Goal: Transaction & Acquisition: Purchase product/service

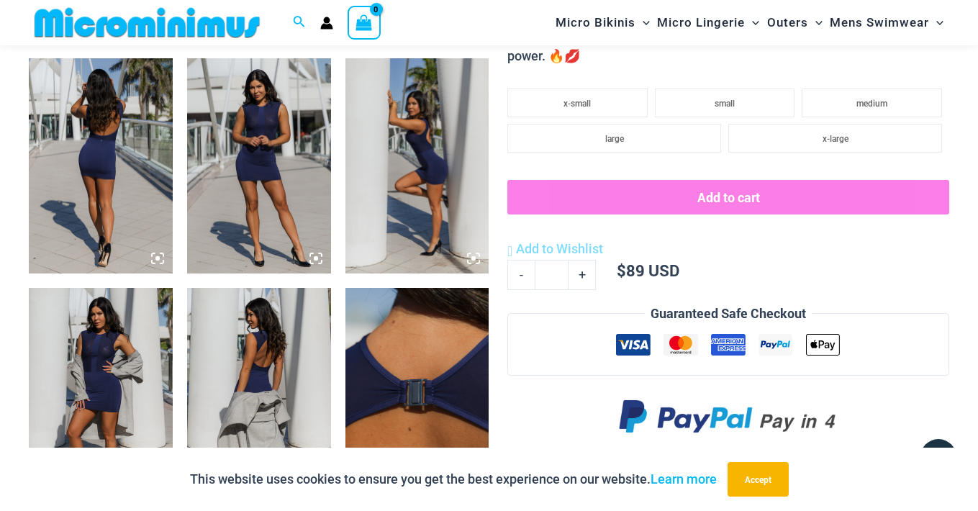
scroll to position [776, 0]
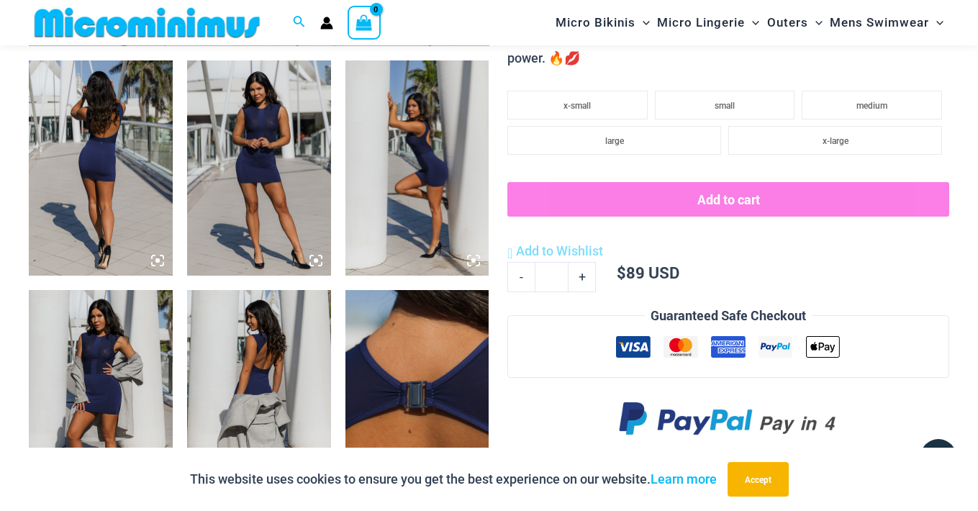
click at [290, 145] on img at bounding box center [259, 168] width 144 height 216
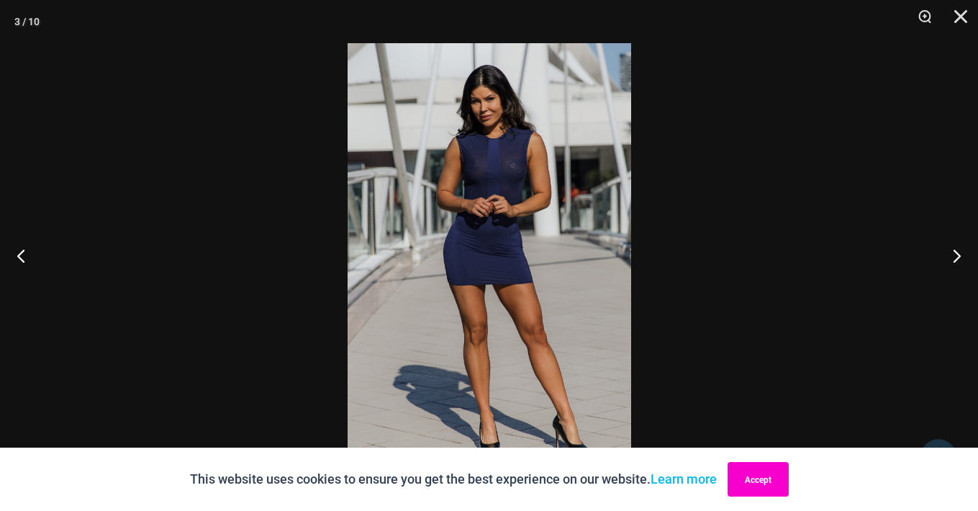
click at [768, 484] on button "Accept" at bounding box center [758, 479] width 61 height 35
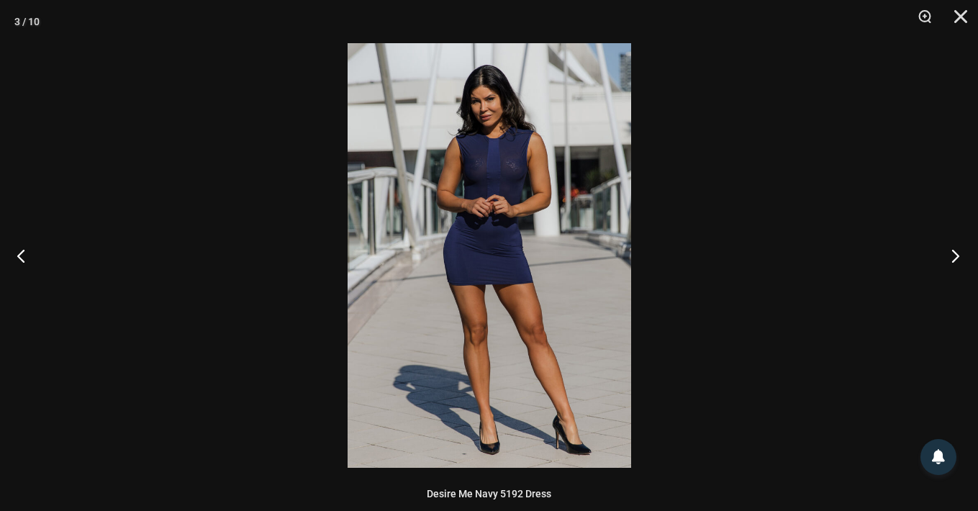
click at [961, 255] on button "Next" at bounding box center [951, 256] width 54 height 72
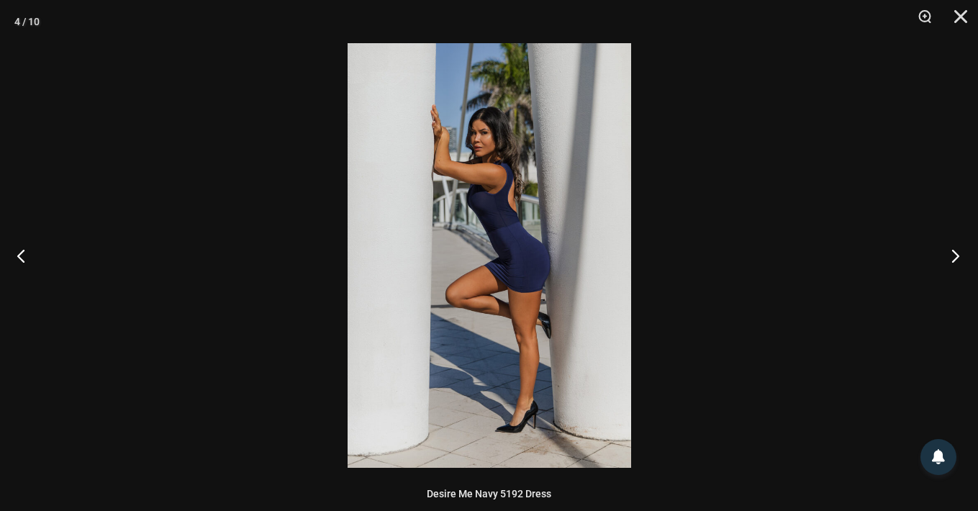
click at [961, 255] on button "Next" at bounding box center [951, 256] width 54 height 72
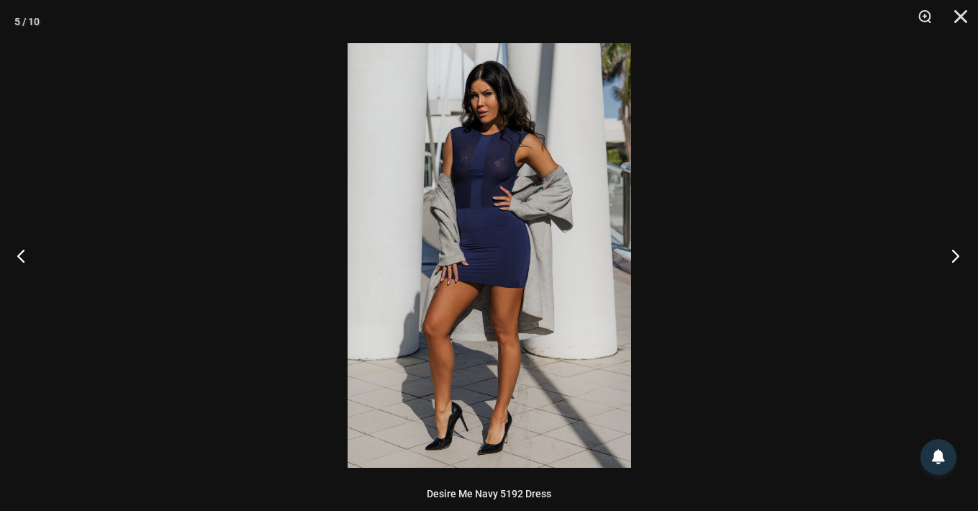
click at [961, 255] on button "Next" at bounding box center [951, 256] width 54 height 72
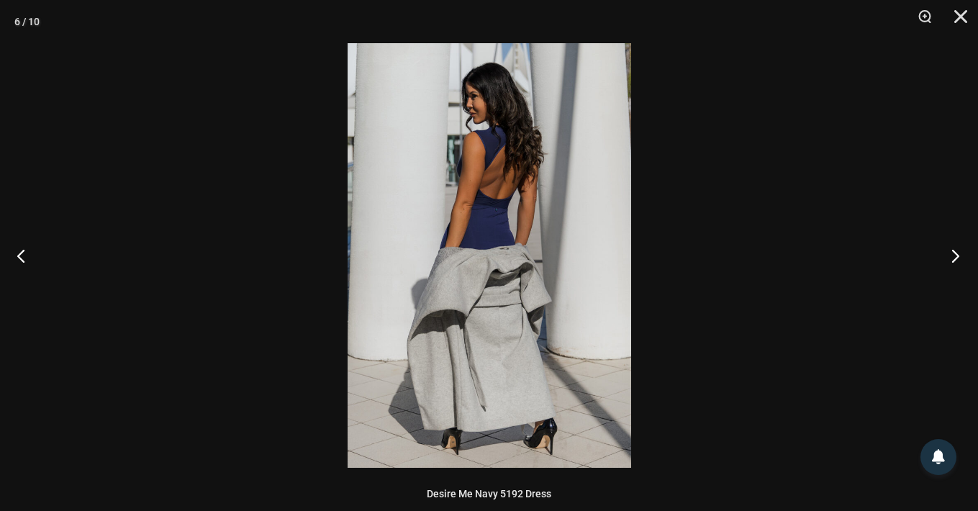
click at [961, 255] on button "Next" at bounding box center [951, 256] width 54 height 72
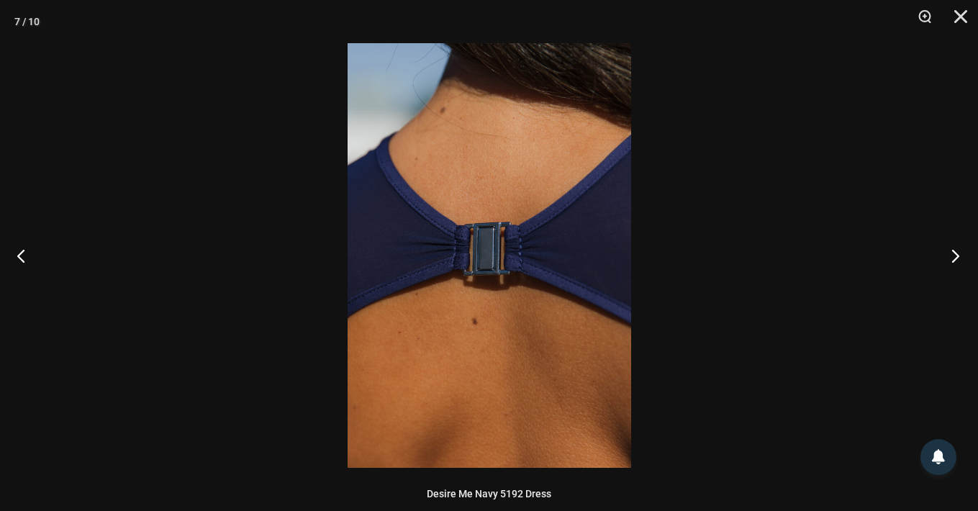
click at [961, 255] on button "Next" at bounding box center [951, 256] width 54 height 72
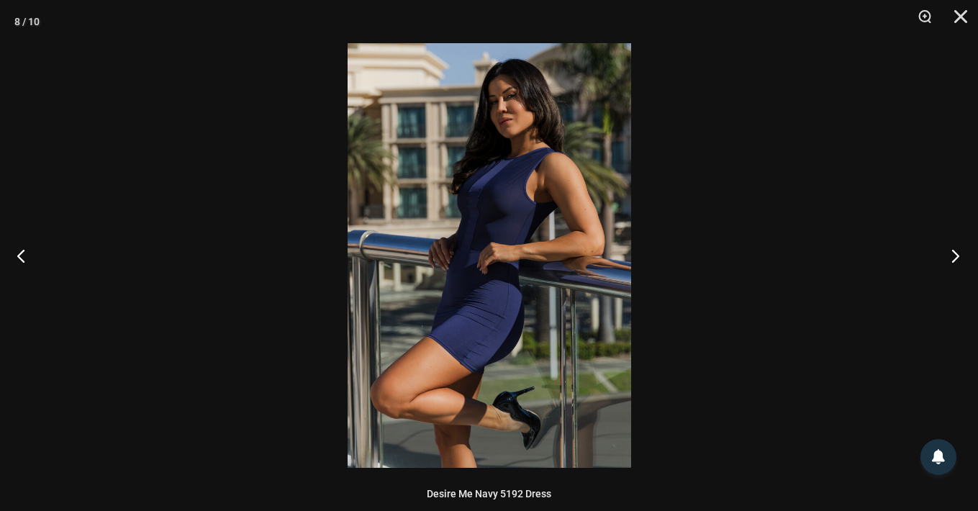
click at [961, 255] on button "Next" at bounding box center [951, 256] width 54 height 72
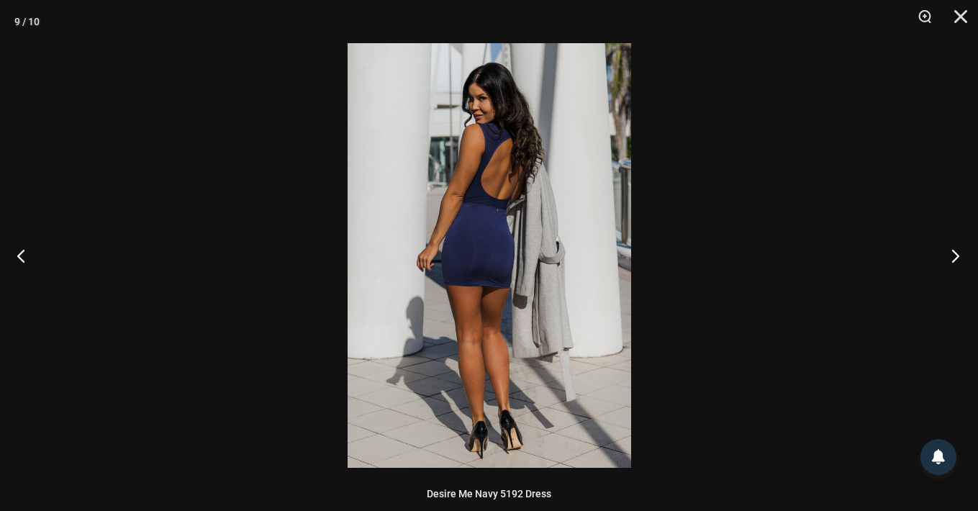
click at [961, 255] on button "Next" at bounding box center [951, 256] width 54 height 72
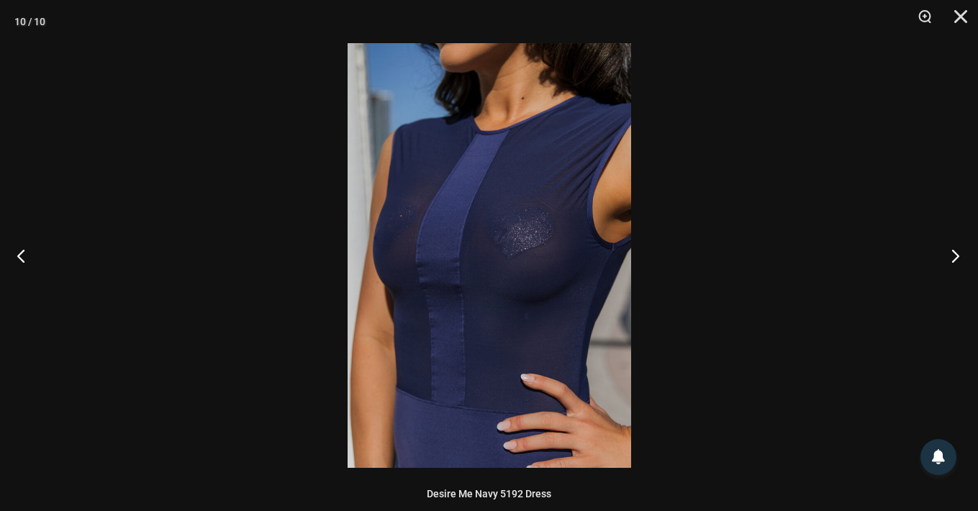
click at [961, 255] on button "Next" at bounding box center [951, 256] width 54 height 72
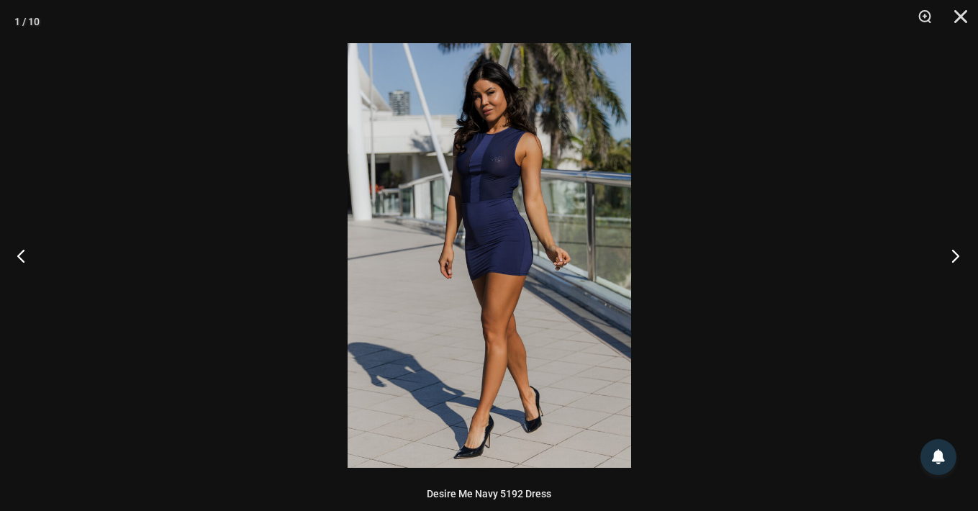
click at [961, 255] on button "Next" at bounding box center [951, 256] width 54 height 72
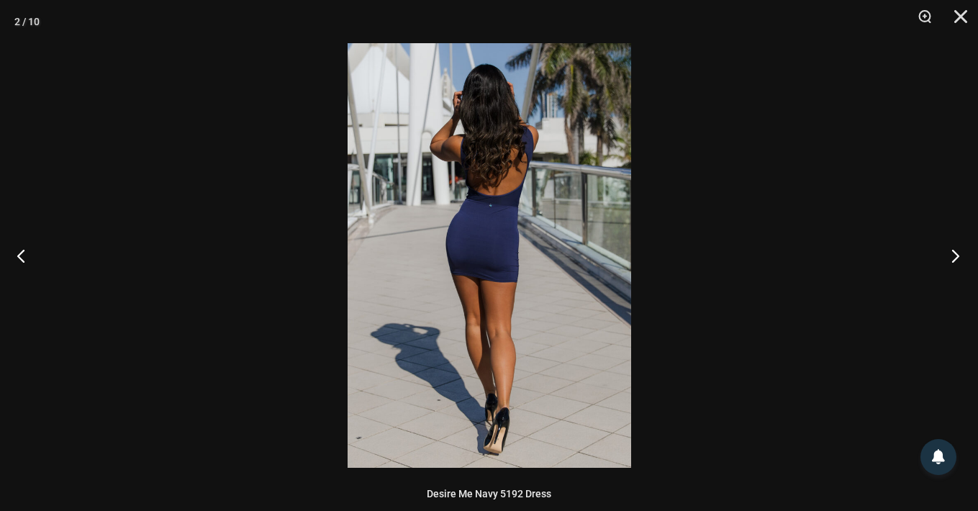
click at [961, 255] on button "Next" at bounding box center [951, 256] width 54 height 72
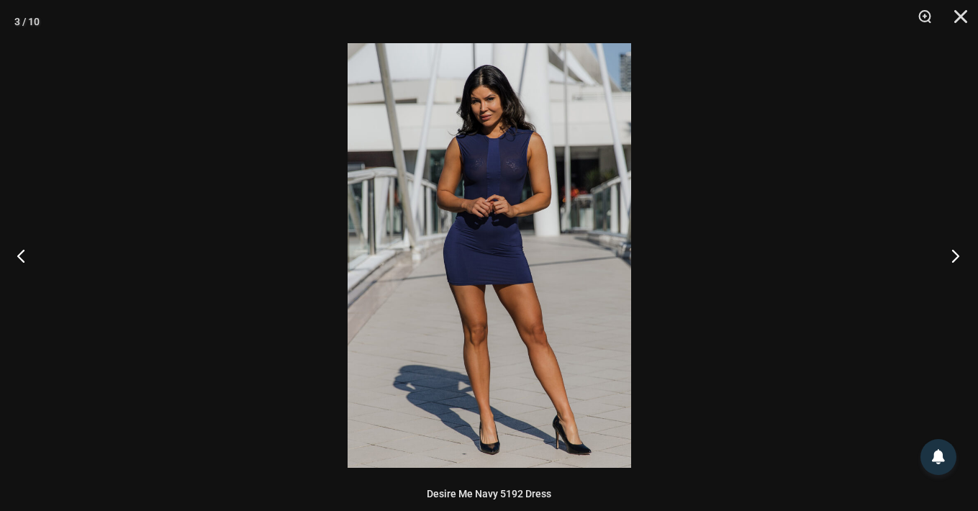
click at [961, 255] on button "Next" at bounding box center [951, 256] width 54 height 72
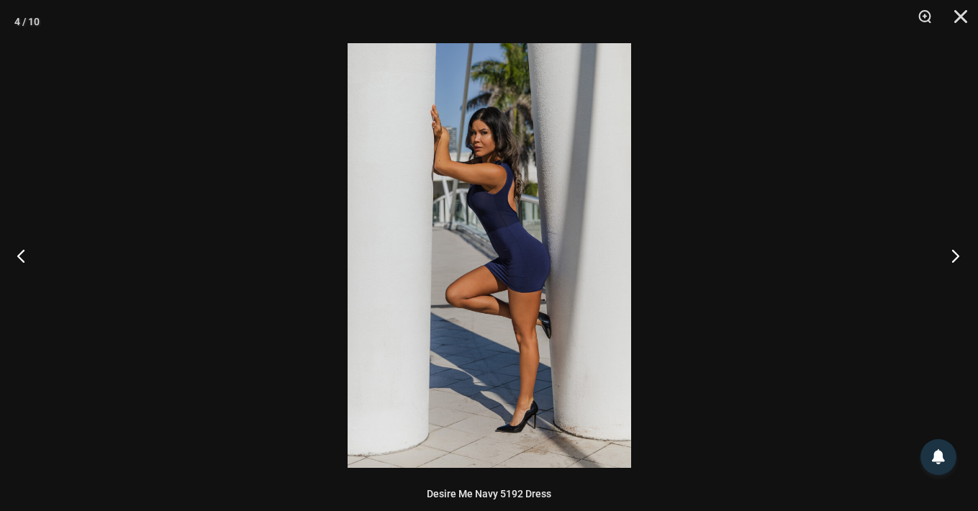
click at [961, 255] on button "Next" at bounding box center [951, 256] width 54 height 72
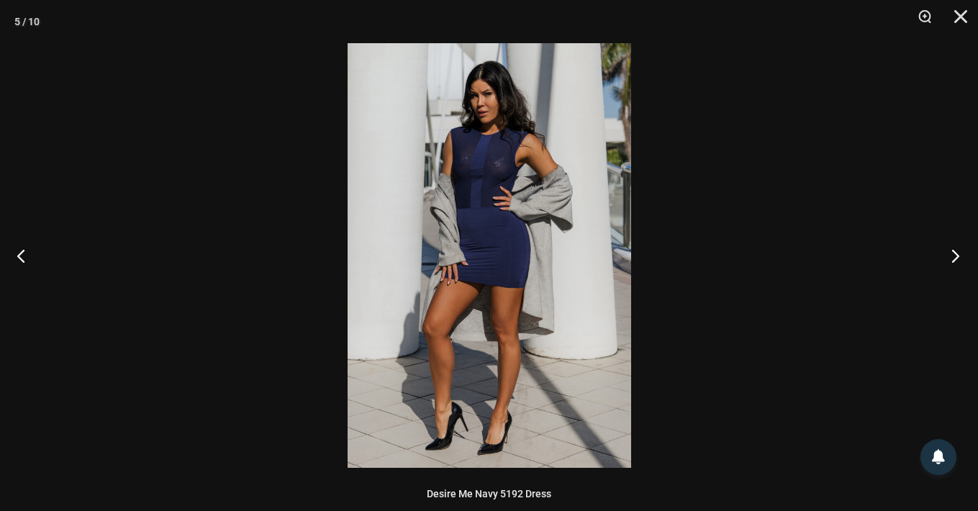
click at [961, 255] on button "Next" at bounding box center [951, 256] width 54 height 72
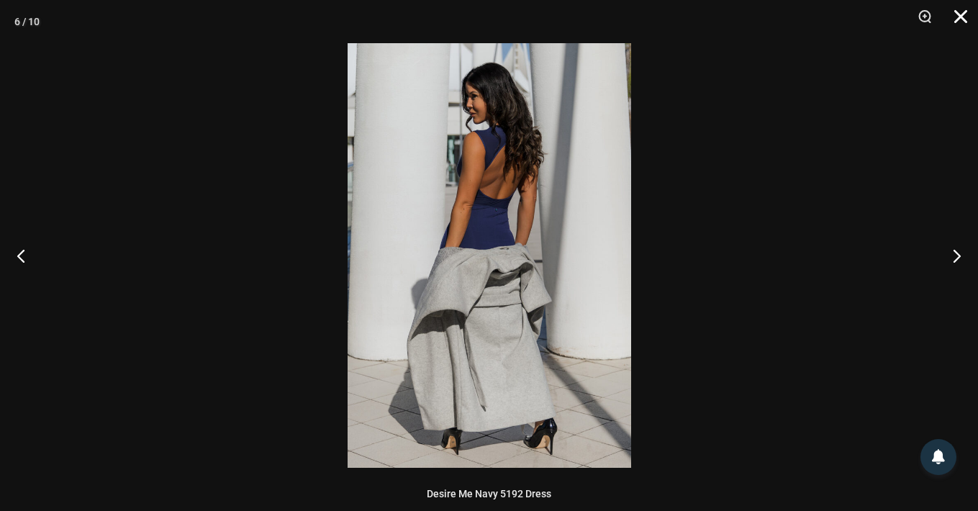
click at [953, 22] on button "Close" at bounding box center [956, 21] width 36 height 43
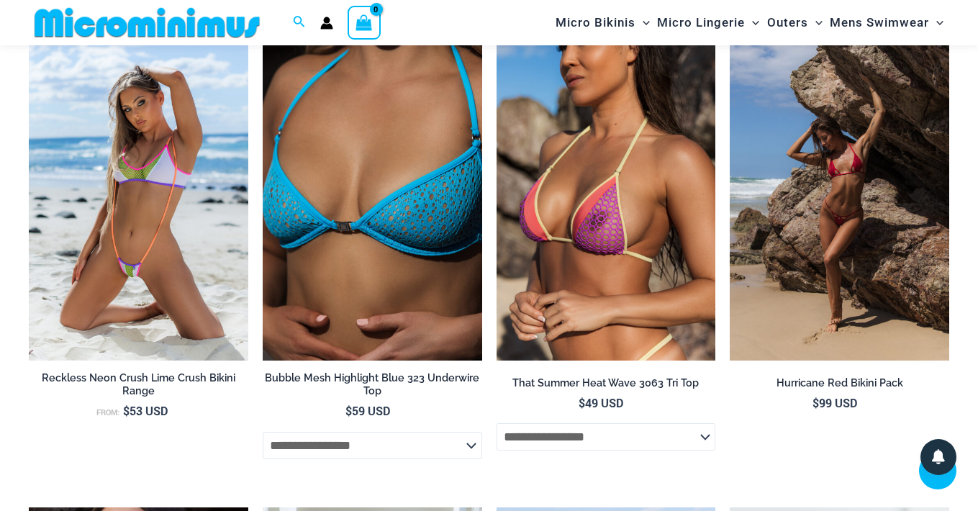
scroll to position [2787, 0]
